Goal: Transaction & Acquisition: Purchase product/service

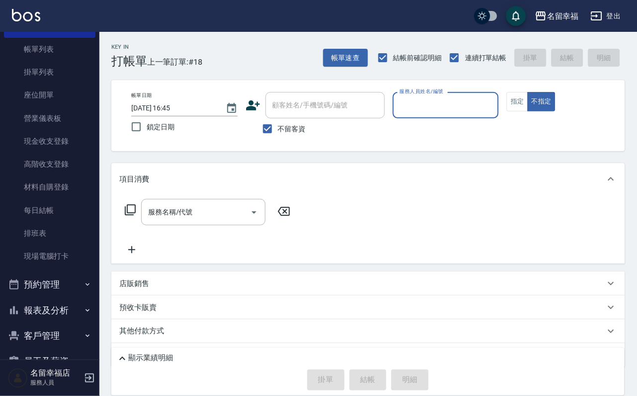
scroll to position [114, 0]
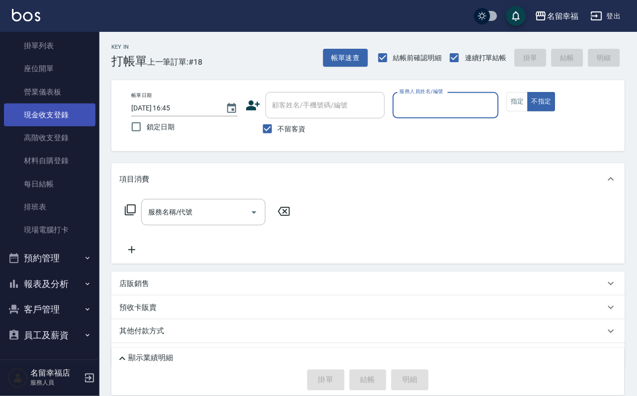
click at [81, 103] on link "現金收支登錄" at bounding box center [50, 114] width 92 height 23
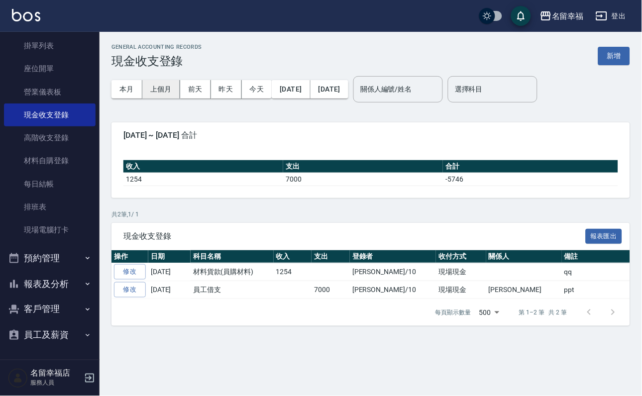
click at [162, 87] on button "上個月" at bounding box center [161, 89] width 38 height 18
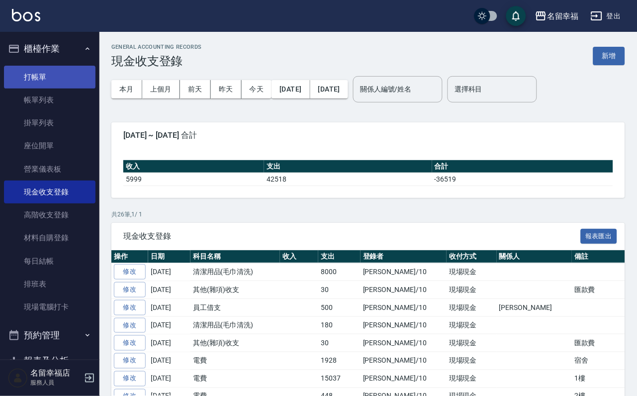
click at [48, 84] on link "打帳單" at bounding box center [50, 77] width 92 height 23
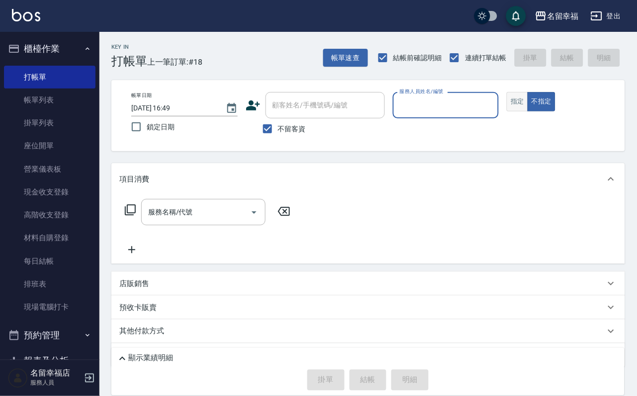
drag, startPoint x: 577, startPoint y: 119, endPoint x: 567, endPoint y: 111, distance: 12.8
click at [528, 111] on button "指定" at bounding box center [517, 101] width 21 height 19
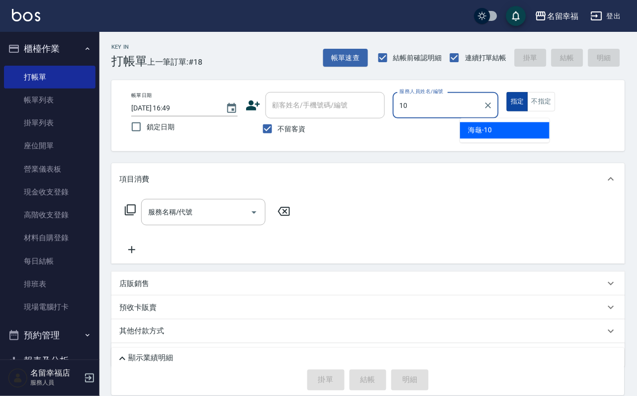
type input "海龜-10"
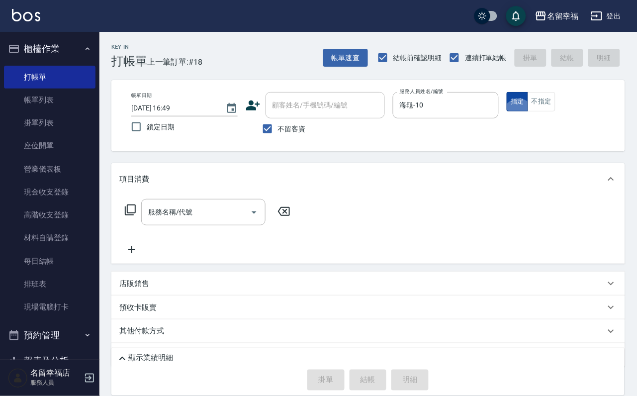
type button "true"
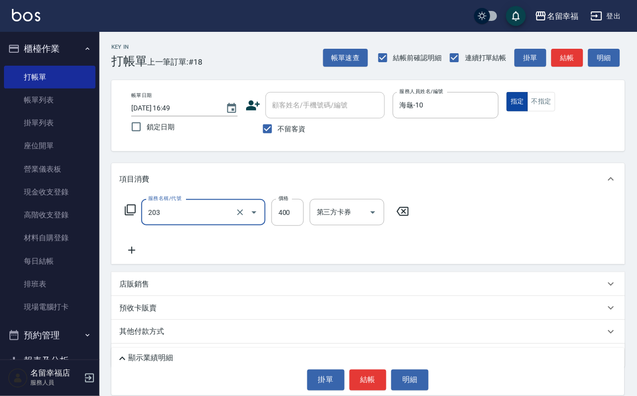
type input "指定單剪(203)"
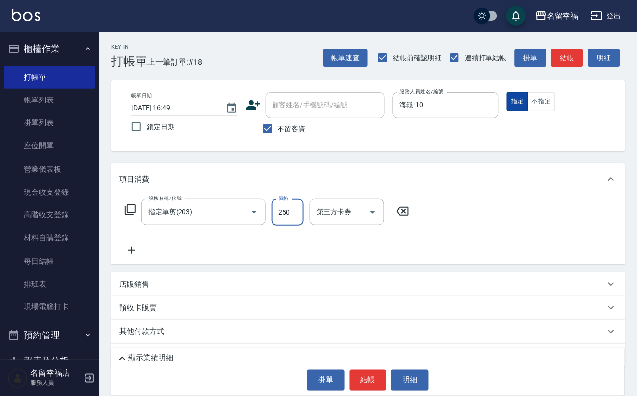
type input "250"
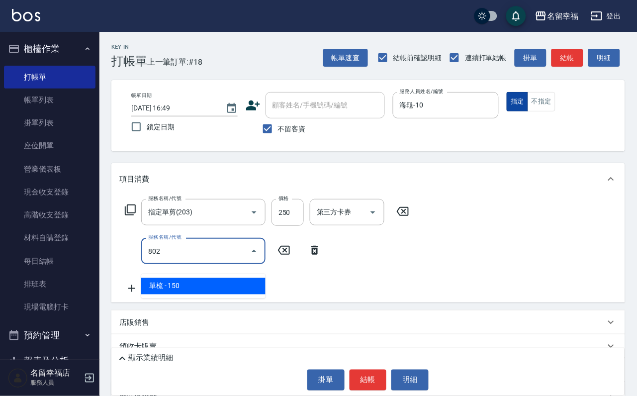
type input "單梳(802)"
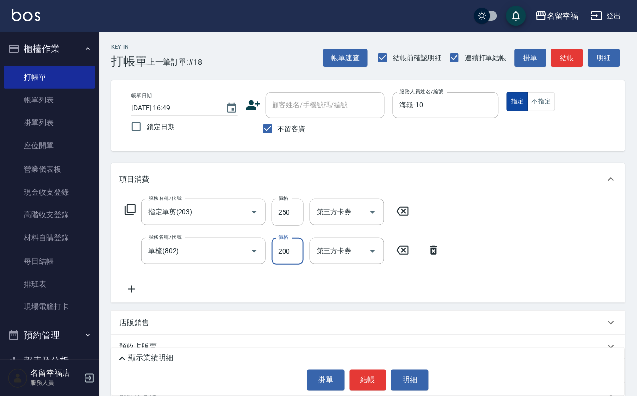
type input "200"
click at [360, 371] on button "結帳" at bounding box center [368, 380] width 37 height 21
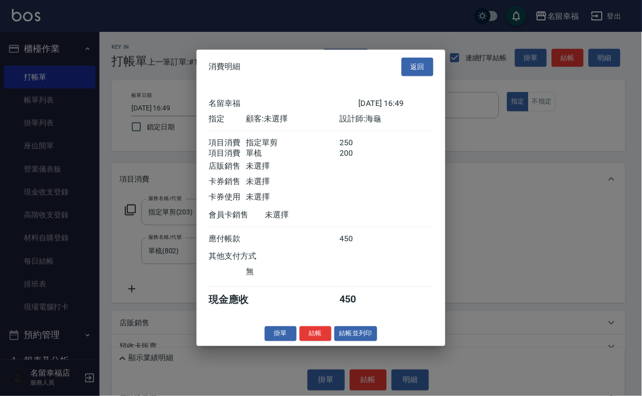
scroll to position [160, 0]
drag, startPoint x: 310, startPoint y: 374, endPoint x: 313, endPoint y: 361, distance: 13.4
click at [309, 341] on button "結帳" at bounding box center [316, 333] width 32 height 15
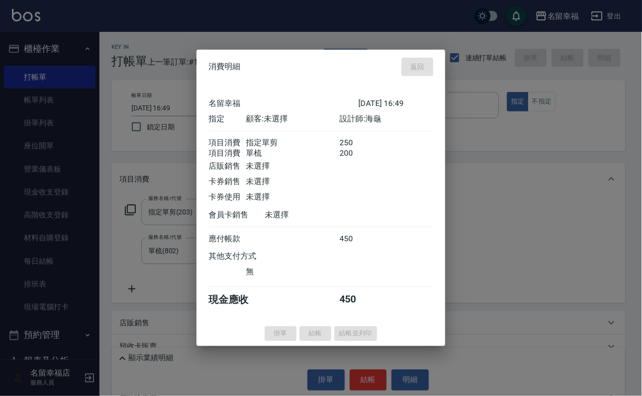
type input "[DATE] 16:58"
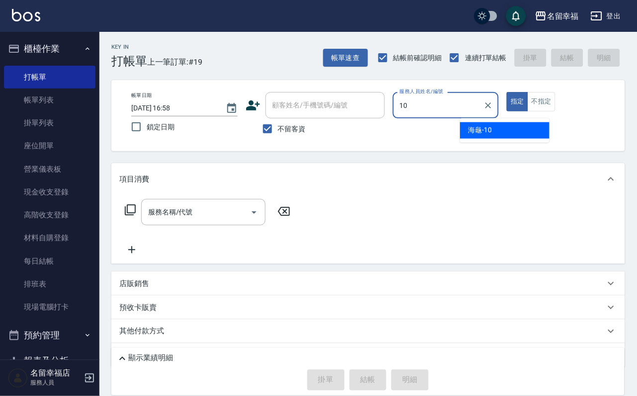
type input "海龜-10"
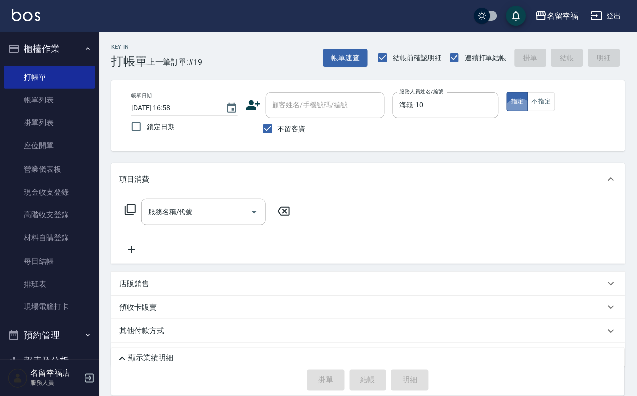
click at [136, 216] on icon at bounding box center [130, 210] width 12 height 12
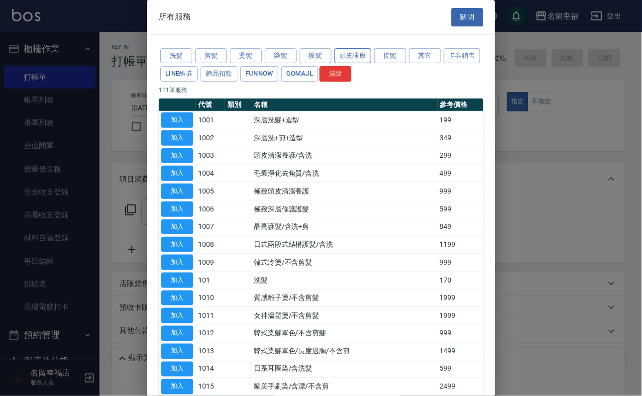
click at [371, 61] on button "頭皮理療" at bounding box center [352, 55] width 37 height 15
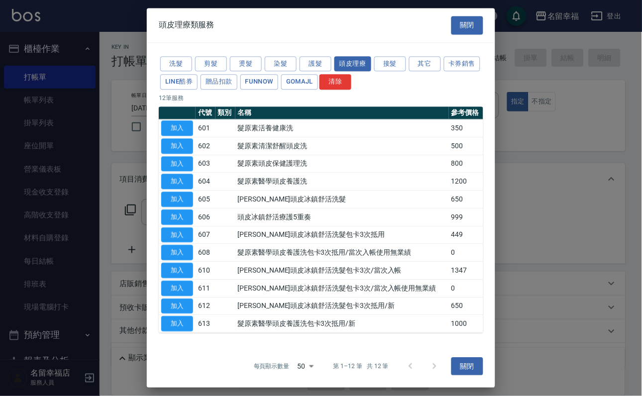
scroll to position [91, 0]
click at [184, 320] on button "加入" at bounding box center [177, 323] width 32 height 15
type input "髮原素醫學頭皮養護洗包卡3次抵用/新(613)"
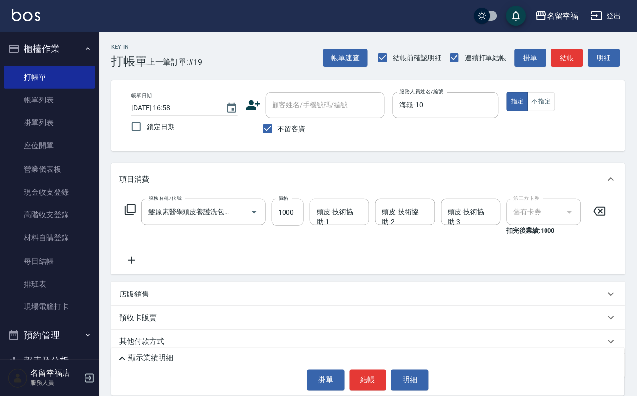
click at [348, 221] on input "頭皮-技術協助-1" at bounding box center [339, 211] width 51 height 17
type input "海龜-10"
click at [375, 379] on button "結帳" at bounding box center [368, 380] width 37 height 21
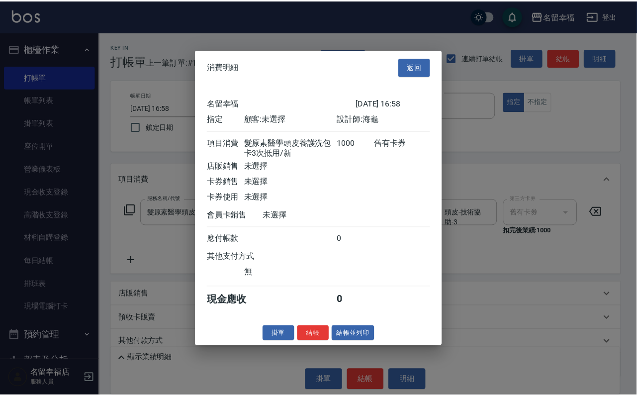
scroll to position [141, 0]
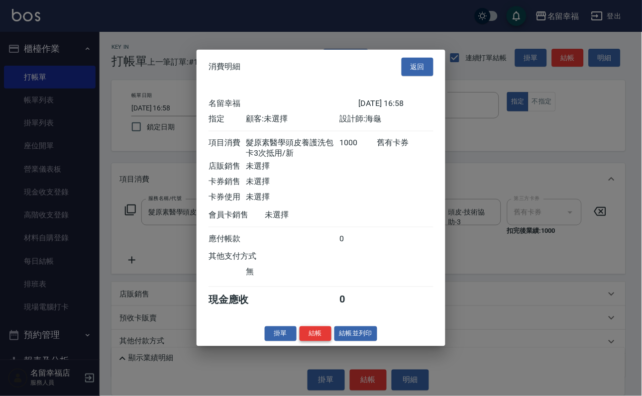
click at [309, 341] on button "結帳" at bounding box center [316, 333] width 32 height 15
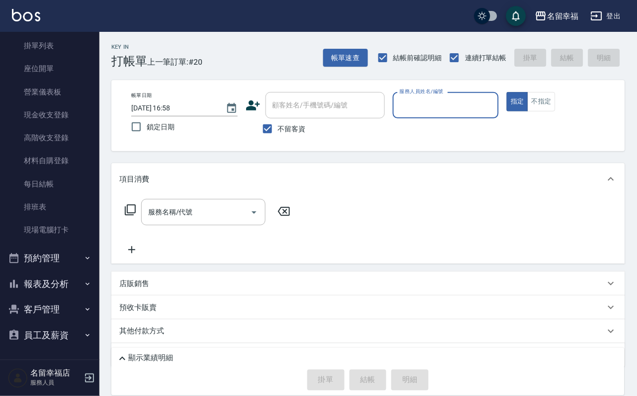
scroll to position [114, 0]
click at [73, 271] on button "報表及分析" at bounding box center [50, 284] width 92 height 26
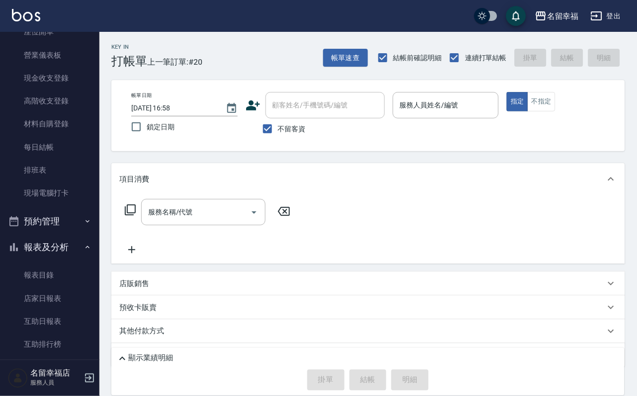
scroll to position [189, 0]
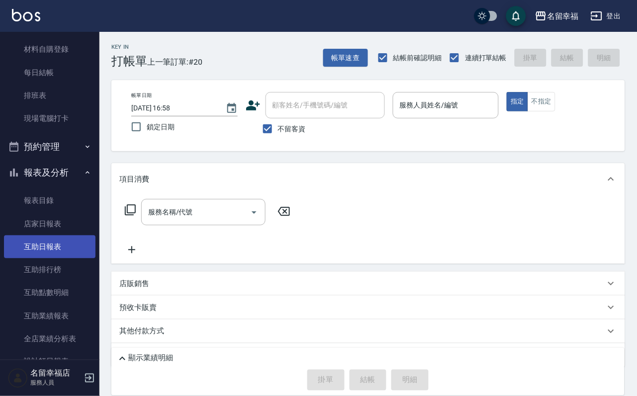
click at [47, 258] on link "互助日報表" at bounding box center [50, 246] width 92 height 23
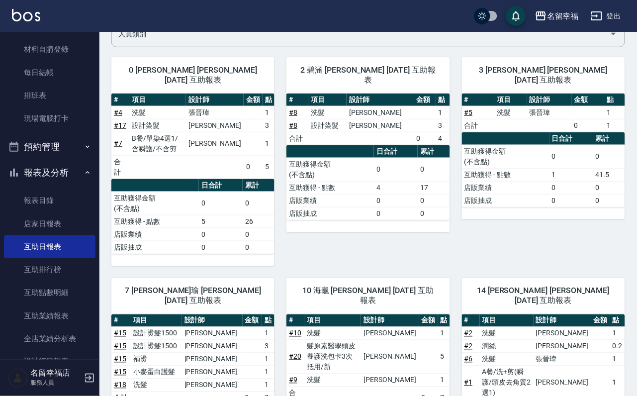
scroll to position [41, 0]
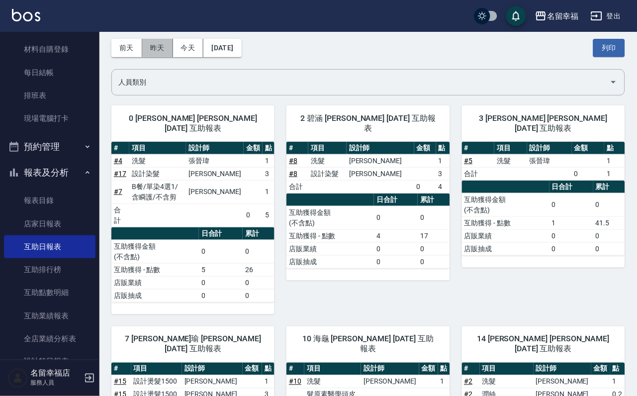
drag, startPoint x: 165, startPoint y: 50, endPoint x: 139, endPoint y: 58, distance: 27.2
click at [156, 52] on button "昨天" at bounding box center [157, 48] width 31 height 18
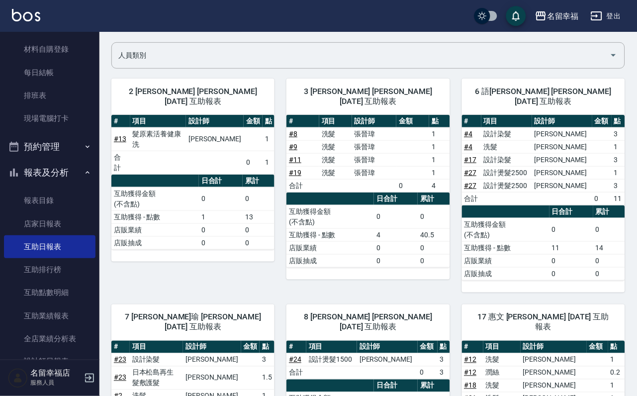
scroll to position [30, 0]
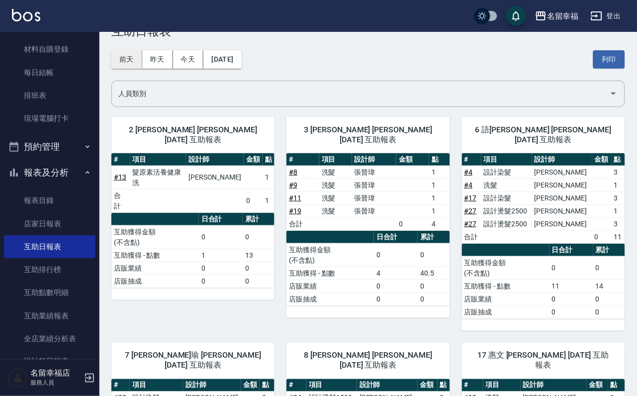
click at [130, 62] on button "前天" at bounding box center [126, 59] width 31 height 18
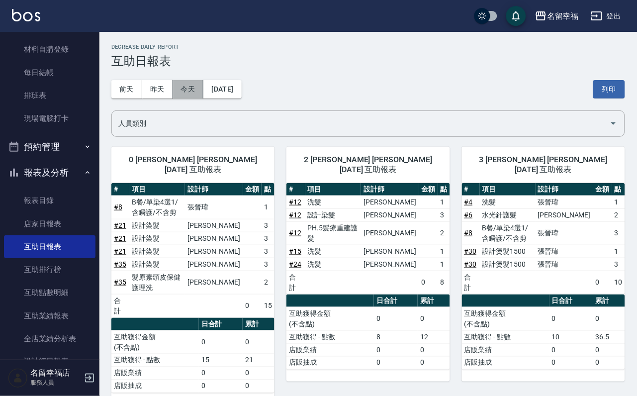
click at [203, 96] on button "今天" at bounding box center [188, 89] width 31 height 18
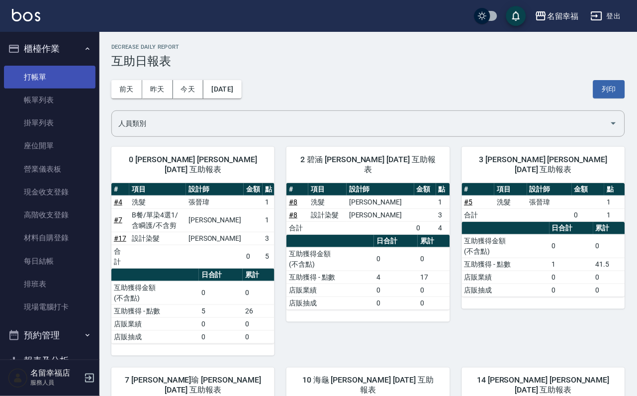
click at [57, 71] on link "打帳單" at bounding box center [50, 77] width 92 height 23
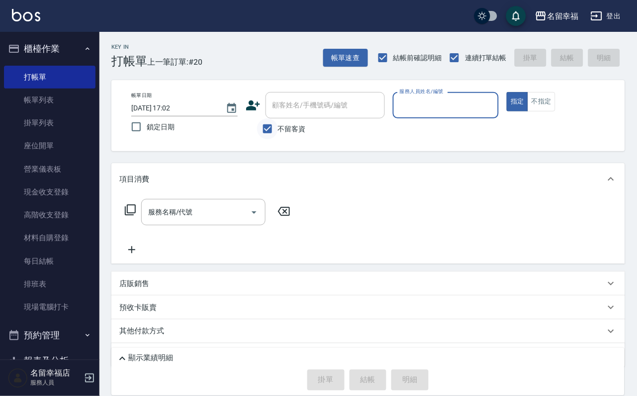
click at [263, 132] on input "不留客資" at bounding box center [267, 128] width 21 height 21
checkbox input "false"
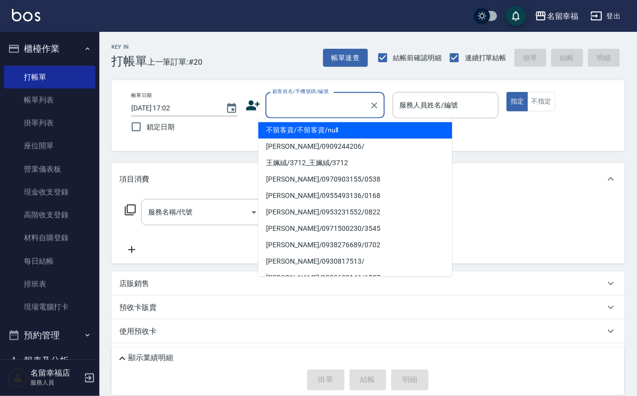
click at [291, 106] on input "顧客姓名/手機號碼/編號" at bounding box center [318, 105] width 96 height 17
click at [284, 149] on li "[PERSON_NAME]/0963080396/3462" at bounding box center [356, 147] width 194 height 16
type input "[PERSON_NAME]/0963080396/3462"
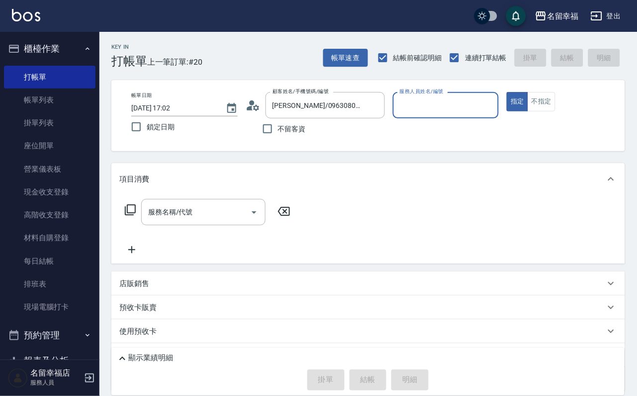
type input "語[PERSON_NAME]-6"
click at [136, 216] on icon at bounding box center [130, 210] width 12 height 12
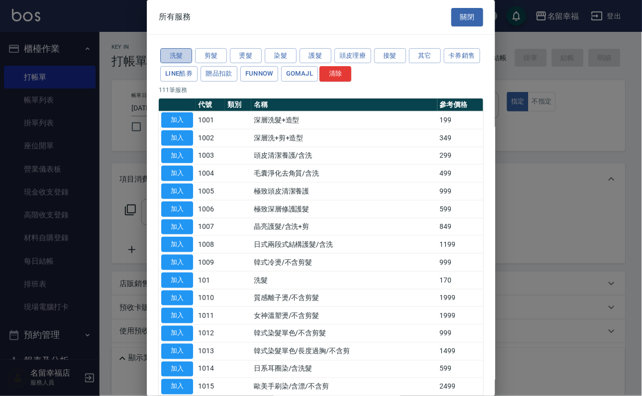
click at [186, 60] on button "洗髮" at bounding box center [176, 55] width 32 height 15
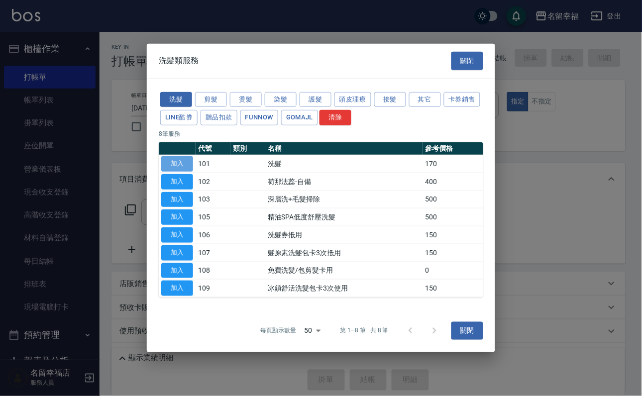
click at [181, 156] on button "加入" at bounding box center [177, 163] width 32 height 15
type input "洗髮(101)"
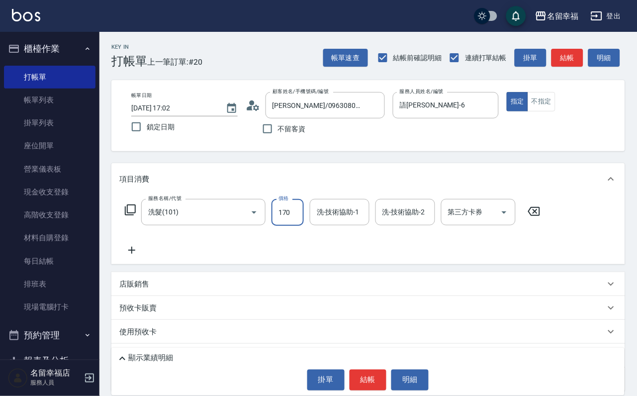
drag, startPoint x: 294, startPoint y: 227, endPoint x: 261, endPoint y: 236, distance: 33.6
click at [293, 226] on input "170" at bounding box center [288, 212] width 32 height 27
type input "200"
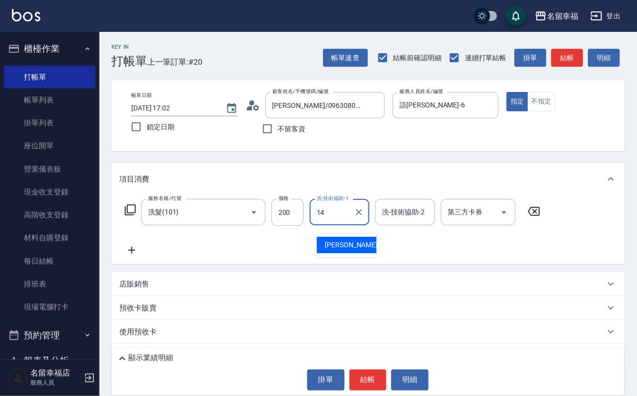
type input "[PERSON_NAME]-14"
drag, startPoint x: 134, startPoint y: 220, endPoint x: 138, endPoint y: 216, distance: 5.3
click at [136, 216] on icon at bounding box center [130, 210] width 12 height 12
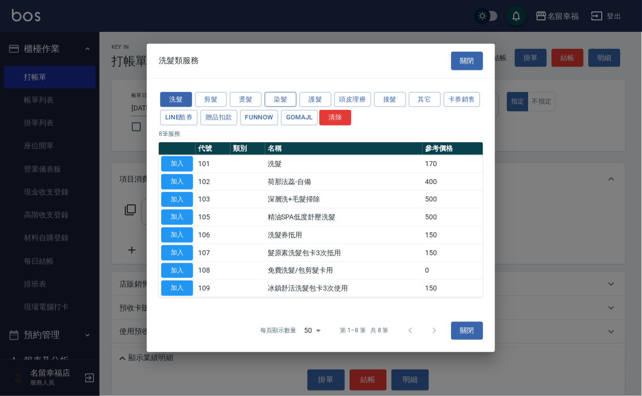
click at [282, 92] on button "染髮" at bounding box center [281, 99] width 32 height 15
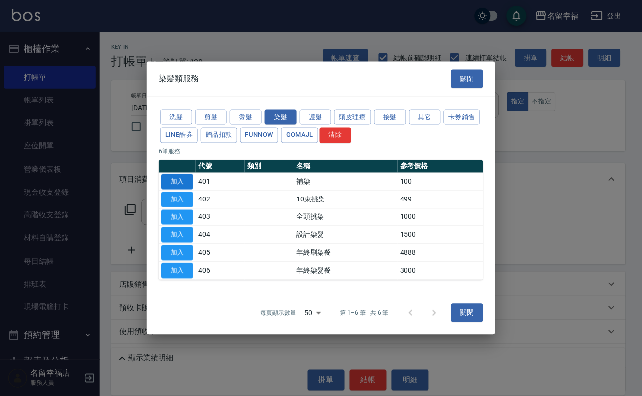
click at [175, 174] on button "加入" at bounding box center [177, 181] width 32 height 15
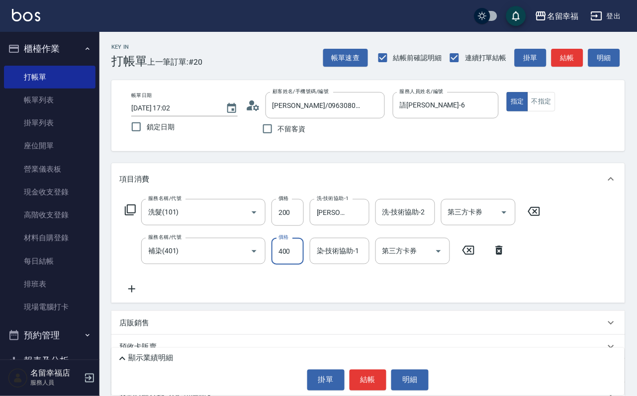
type input "400"
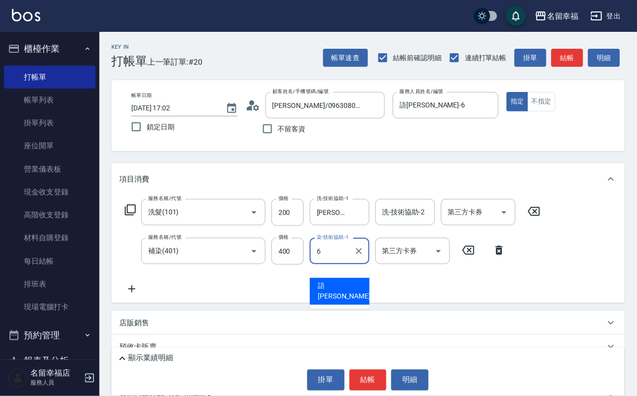
type input "語[PERSON_NAME]-6"
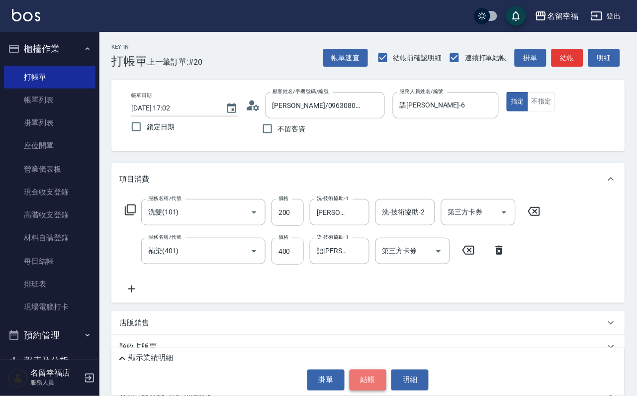
click at [370, 371] on button "結帳" at bounding box center [368, 380] width 37 height 21
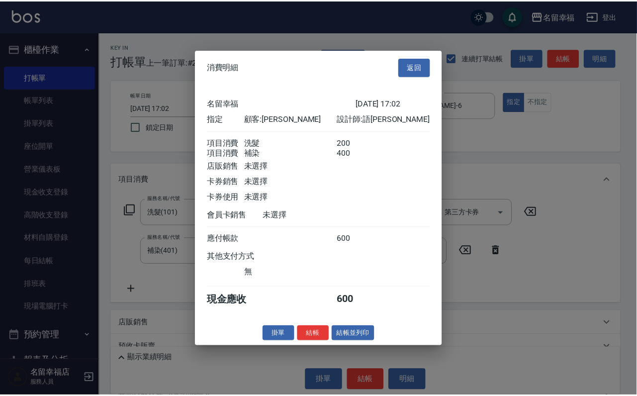
scroll to position [160, 0]
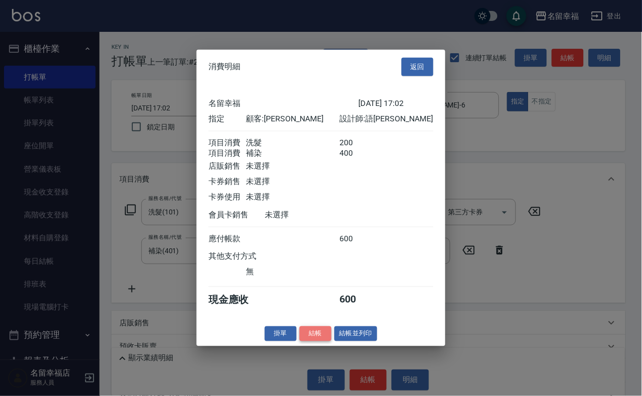
click at [300, 341] on button "結帳" at bounding box center [316, 333] width 32 height 15
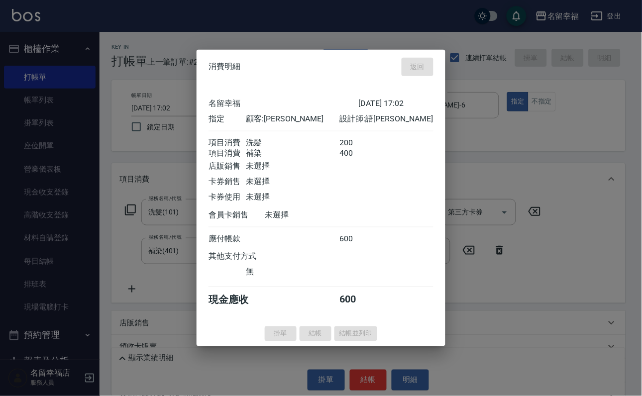
type input "[DATE] 17:06"
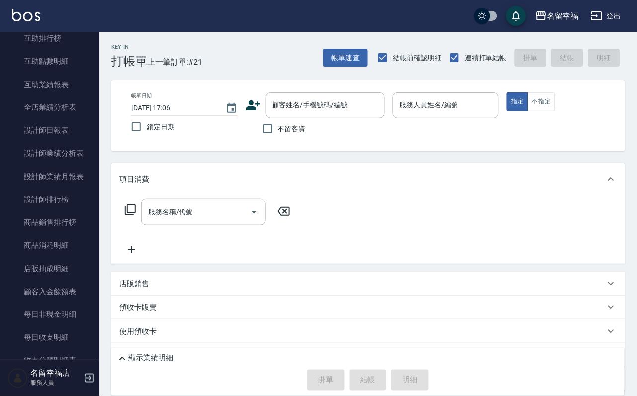
scroll to position [0, 0]
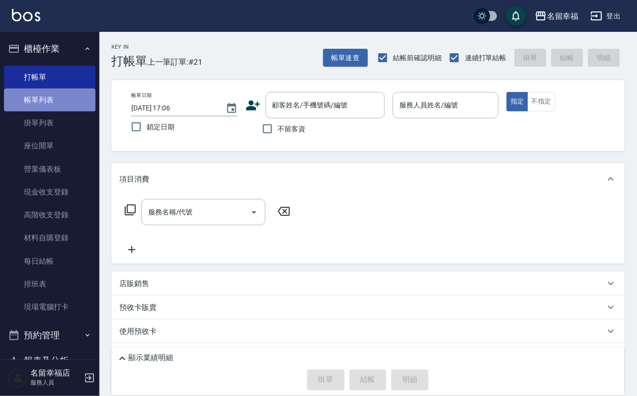
click at [61, 105] on link "帳單列表" at bounding box center [50, 100] width 92 height 23
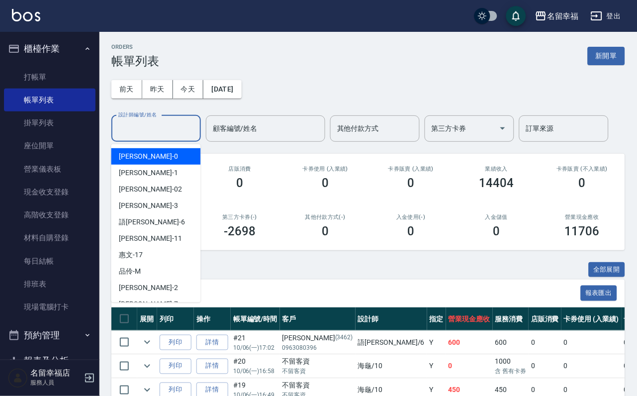
click at [157, 132] on input "設計師編號/姓名" at bounding box center [156, 128] width 81 height 17
click at [156, 154] on div "小靜 -0" at bounding box center [156, 156] width 90 height 16
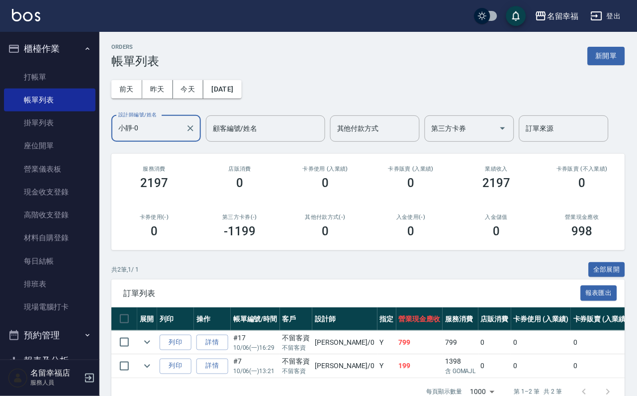
click at [161, 133] on input "小靜-0" at bounding box center [149, 128] width 66 height 17
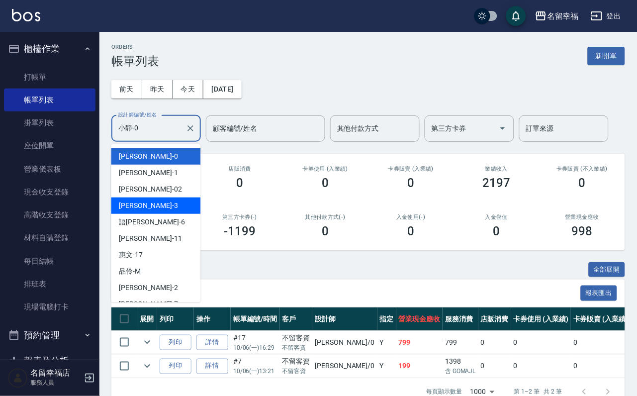
click at [147, 208] on div "[PERSON_NAME] -3" at bounding box center [156, 206] width 90 height 16
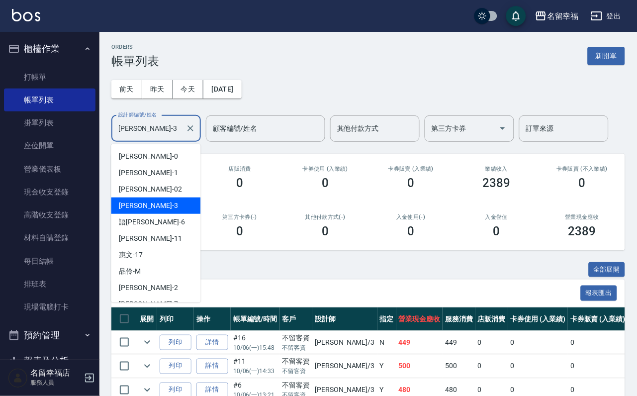
drag, startPoint x: 151, startPoint y: 140, endPoint x: 150, endPoint y: 153, distance: 13.4
click at [151, 137] on input "[PERSON_NAME]-3" at bounding box center [149, 128] width 66 height 17
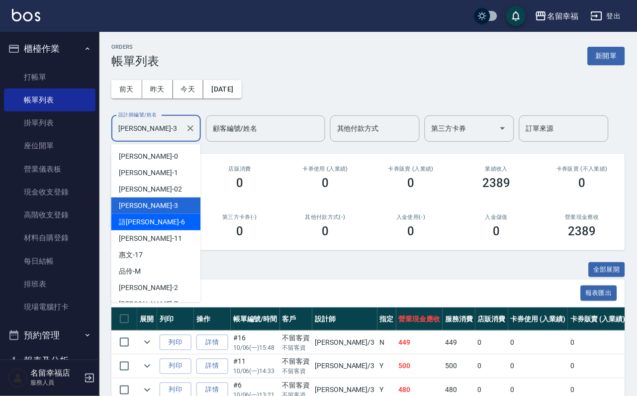
click at [150, 220] on div "語[PERSON_NAME] -6" at bounding box center [156, 222] width 90 height 16
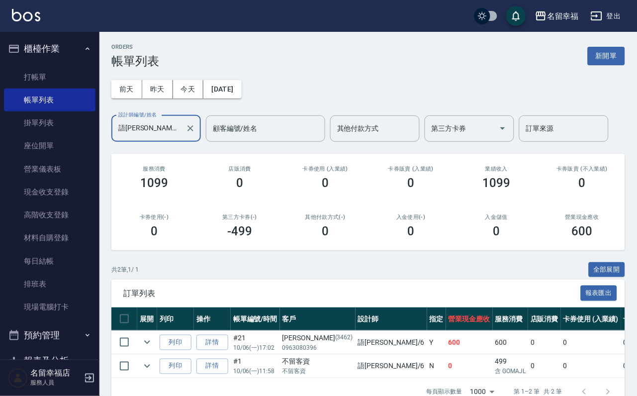
click at [172, 125] on input "語[PERSON_NAME]-6" at bounding box center [149, 128] width 66 height 17
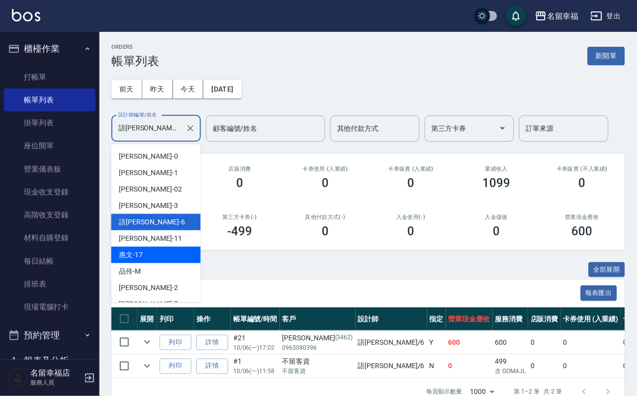
scroll to position [75, 0]
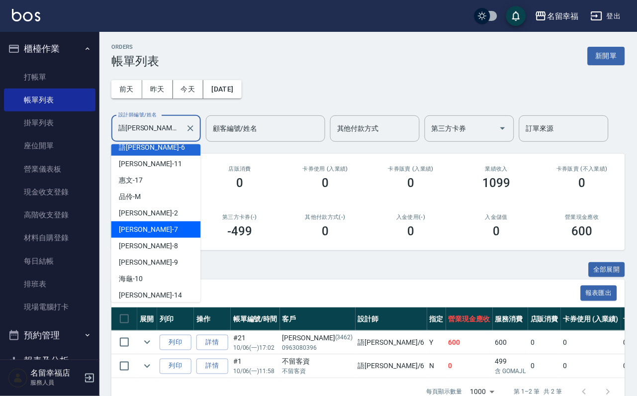
click at [160, 230] on div "[PERSON_NAME] -7" at bounding box center [156, 229] width 90 height 16
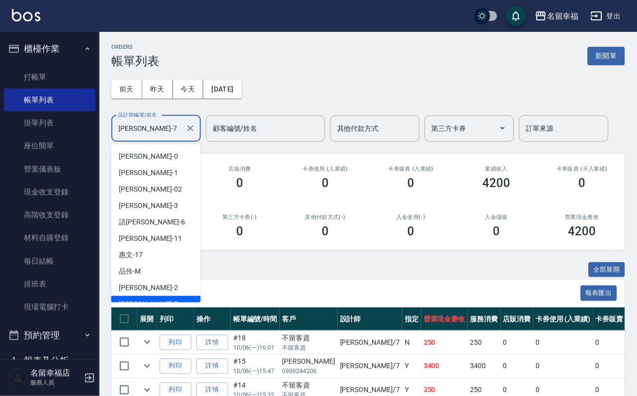
click at [160, 130] on input "[PERSON_NAME]-7" at bounding box center [149, 128] width 66 height 17
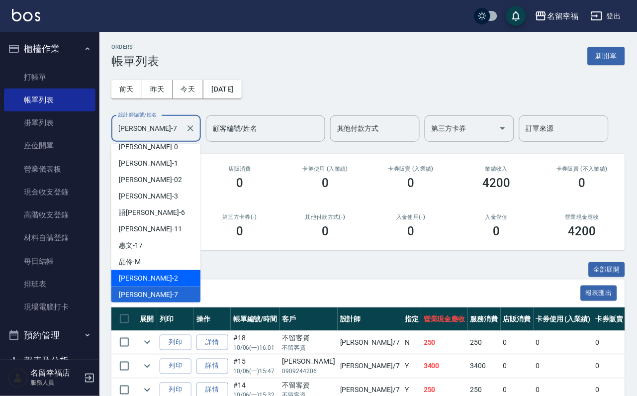
scroll to position [84, 0]
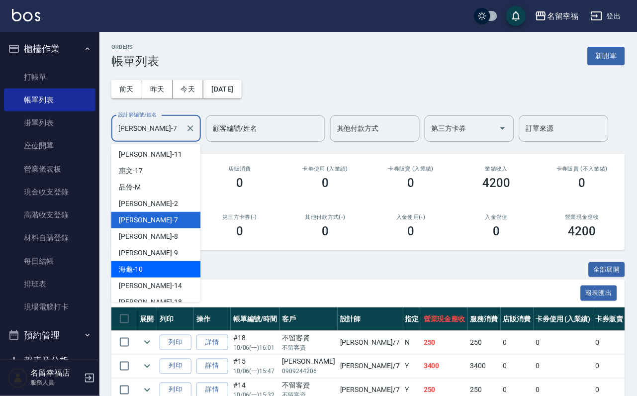
click at [169, 266] on div "海龜 -10" at bounding box center [156, 269] width 90 height 16
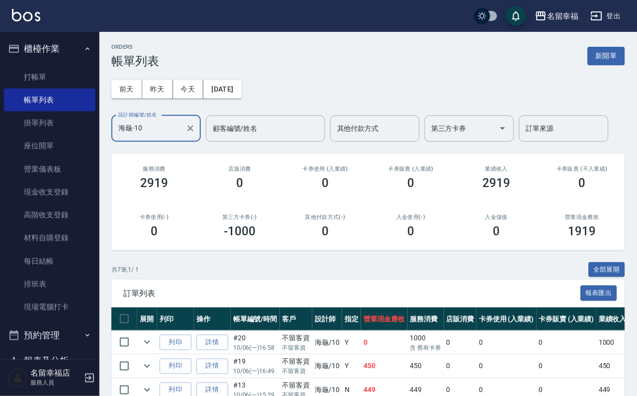
click at [157, 130] on input "海龜-10" at bounding box center [149, 128] width 66 height 17
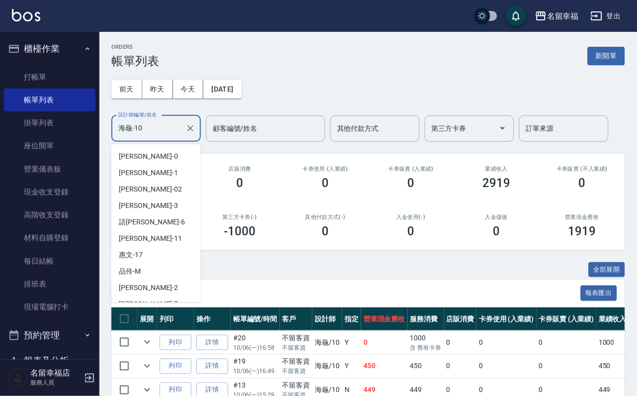
scroll to position [58, 0]
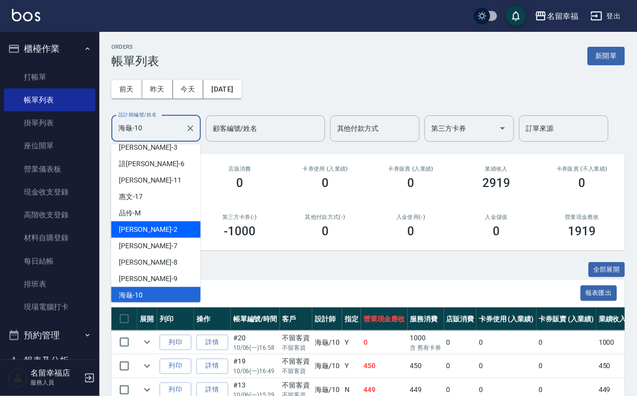
click at [157, 235] on div "[PERSON_NAME] -2" at bounding box center [156, 229] width 90 height 16
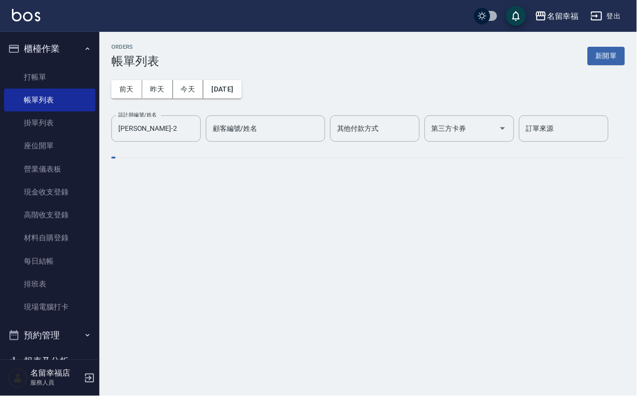
click at [158, 237] on div "ORDERS 帳單列表 新開單 [DATE] [DATE] [DATE] [DATE] 設計師編號/姓名 [PERSON_NAME]-2 設計師編號/姓名 顧…" at bounding box center [318, 198] width 637 height 396
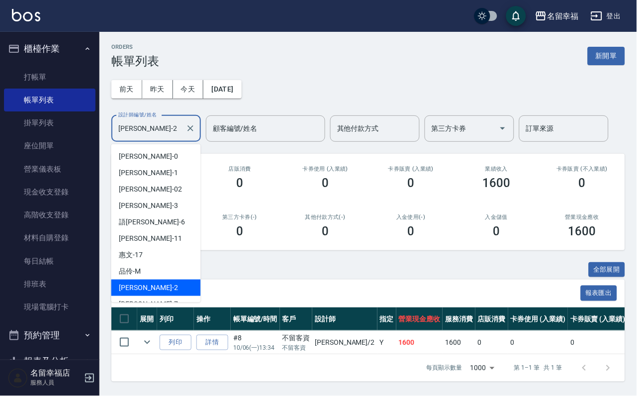
click at [162, 132] on input "[PERSON_NAME]-2" at bounding box center [149, 128] width 66 height 17
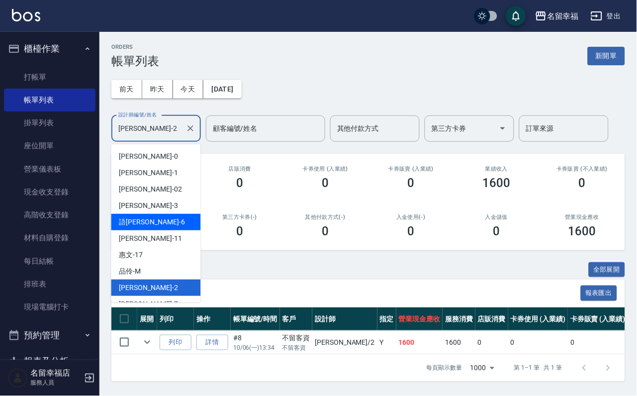
click at [162, 221] on div "語[PERSON_NAME] -6" at bounding box center [156, 222] width 90 height 16
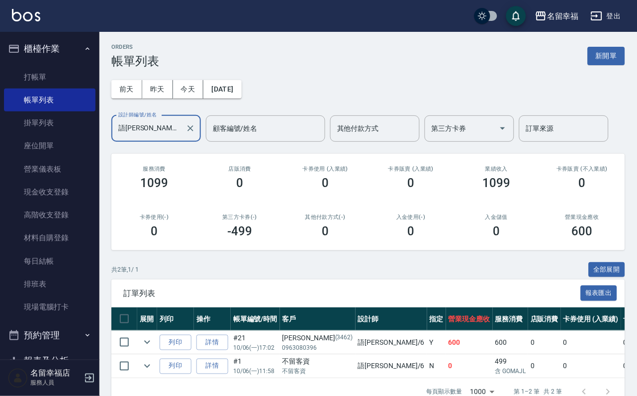
click at [152, 133] on input "語[PERSON_NAME]-6" at bounding box center [149, 128] width 66 height 17
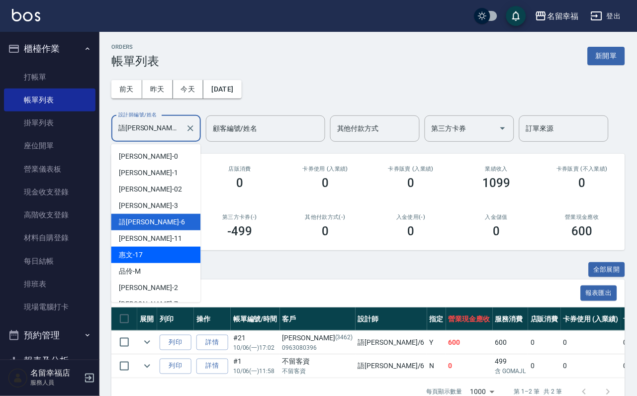
scroll to position [75, 0]
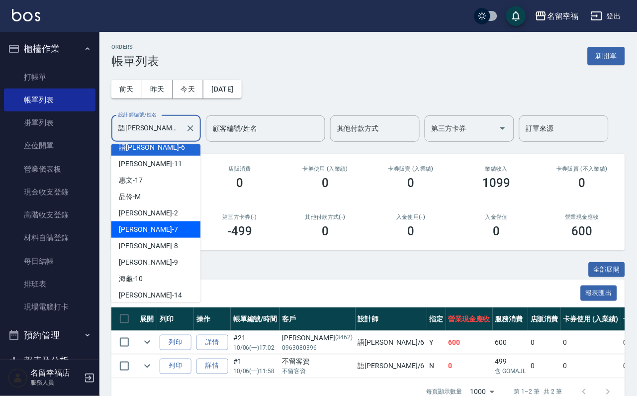
click at [167, 230] on div "[PERSON_NAME] -7" at bounding box center [156, 229] width 90 height 16
type input "[PERSON_NAME]-7"
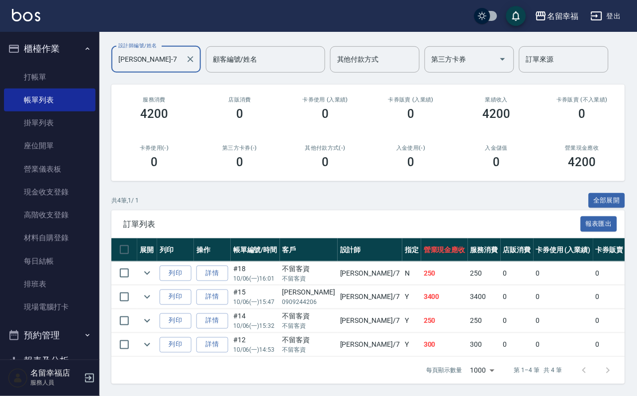
scroll to position [147, 0]
click at [153, 291] on icon "expand row" at bounding box center [147, 297] width 12 height 12
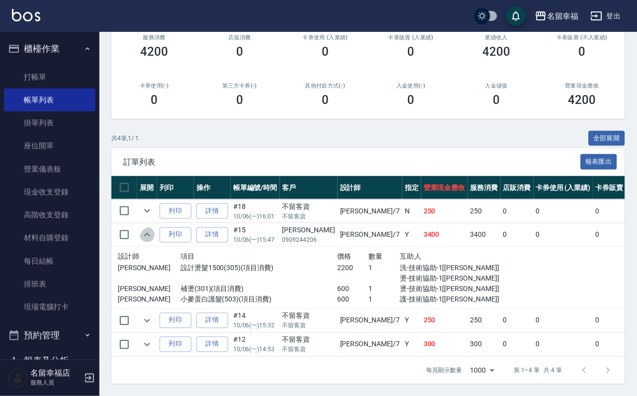
click at [153, 241] on icon "expand row" at bounding box center [147, 235] width 12 height 12
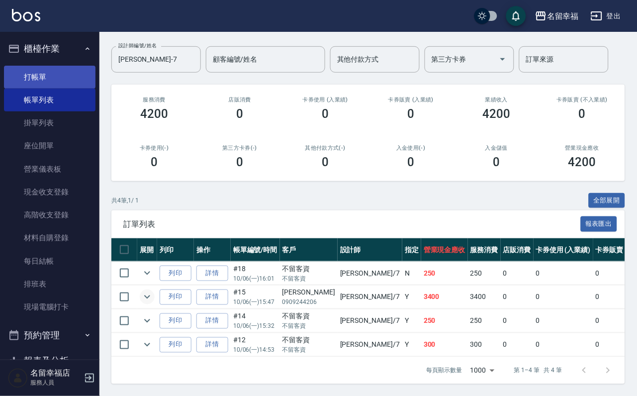
click at [41, 86] on link "打帳單" at bounding box center [50, 77] width 92 height 23
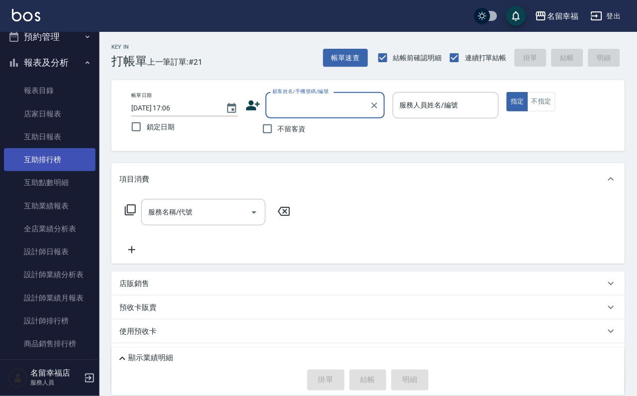
scroll to position [597, 0]
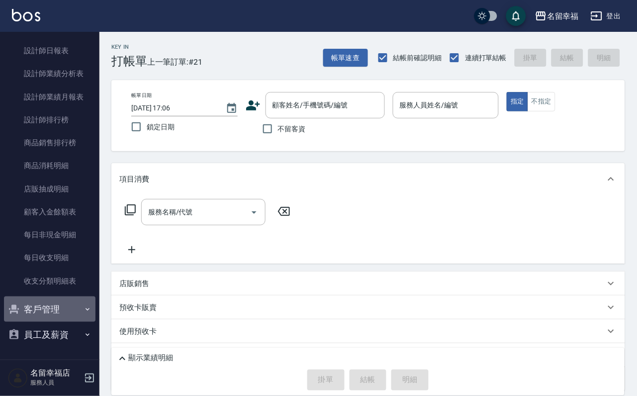
click at [61, 308] on button "客戶管理" at bounding box center [50, 310] width 92 height 26
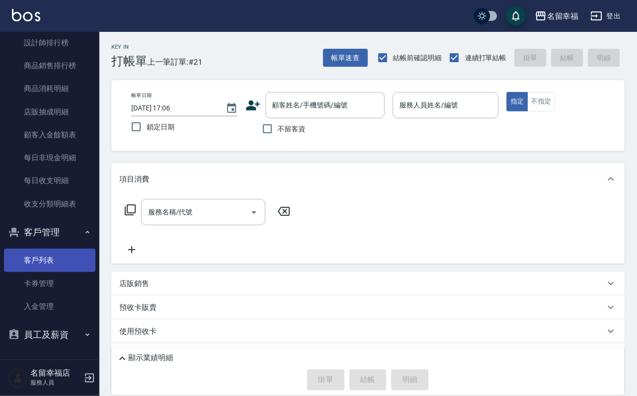
click at [52, 272] on link "客戶列表" at bounding box center [50, 260] width 92 height 23
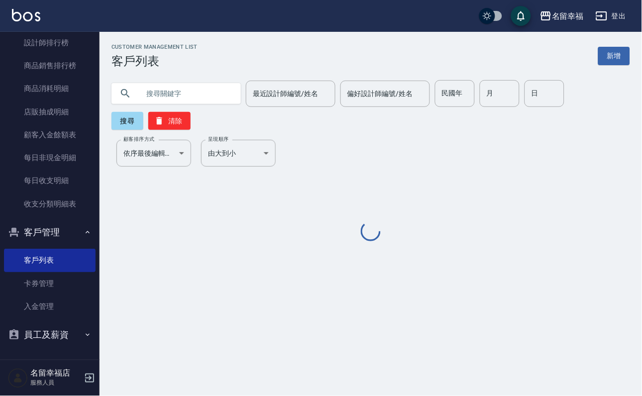
click at [172, 94] on input "text" at bounding box center [186, 93] width 94 height 27
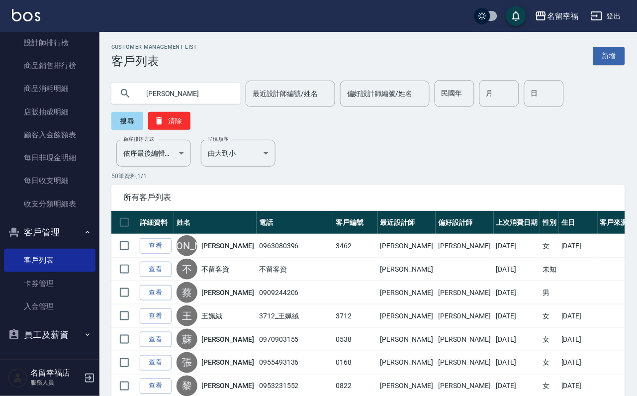
type input "[PERSON_NAME]"
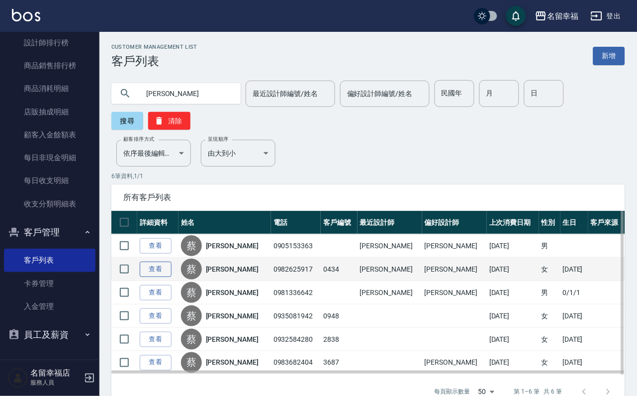
click at [160, 277] on link "查看" at bounding box center [156, 269] width 32 height 15
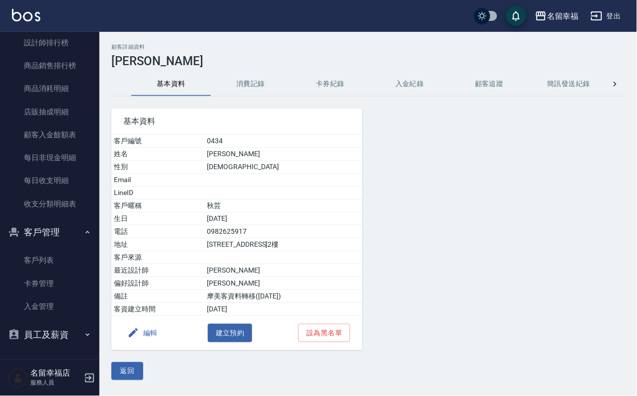
click at [249, 81] on button "消費記錄" at bounding box center [251, 84] width 80 height 24
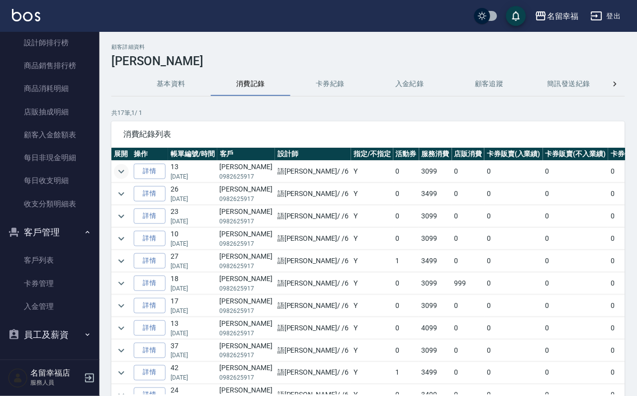
click at [120, 173] on icon "expand row" at bounding box center [121, 172] width 12 height 12
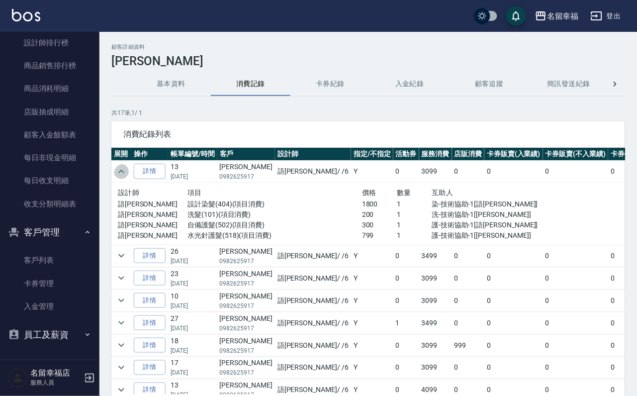
click at [118, 171] on icon "expand row" at bounding box center [121, 172] width 12 height 12
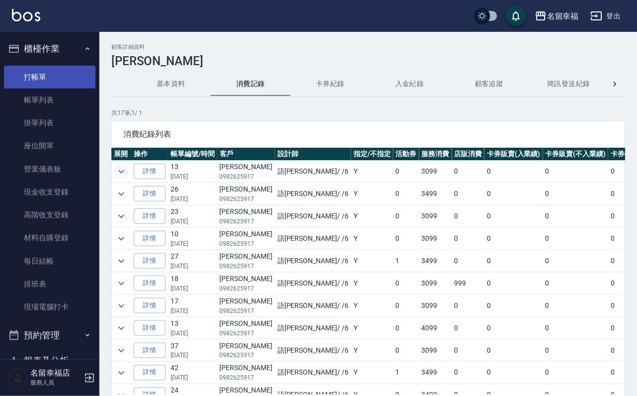
click at [42, 79] on link "打帳單" at bounding box center [50, 77] width 92 height 23
